Goal: Go to known website: Go to known website

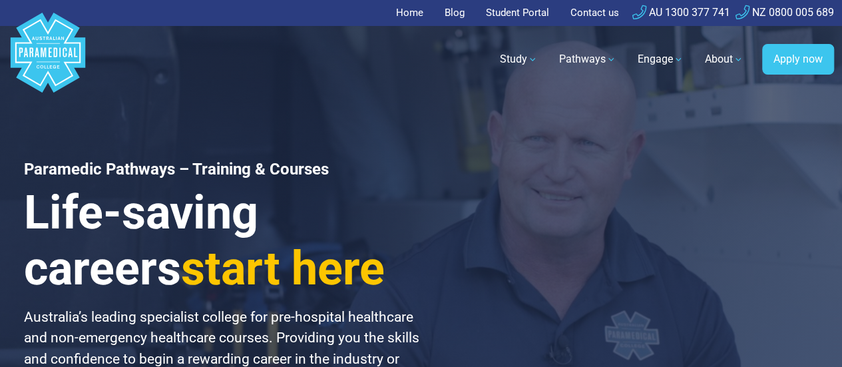
click at [521, 14] on link "Student Portal" at bounding box center [517, 13] width 79 height 26
click at [497, 18] on link "Student Portal" at bounding box center [517, 13] width 79 height 26
drag, startPoint x: 0, startPoint y: 0, endPoint x: 514, endPoint y: 13, distance: 514.1
click at [514, 13] on link "Student Portal" at bounding box center [517, 13] width 79 height 26
click at [517, 13] on link "Student Portal" at bounding box center [517, 13] width 79 height 26
